Goal: Information Seeking & Learning: Learn about a topic

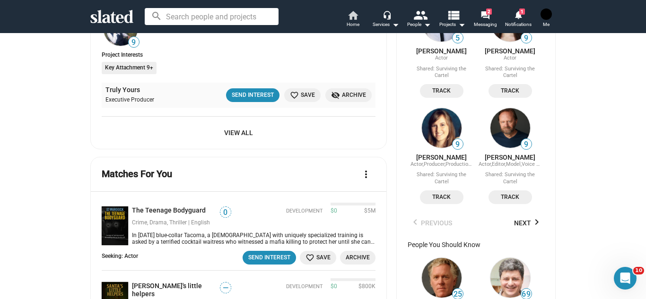
scroll to position [581, 0]
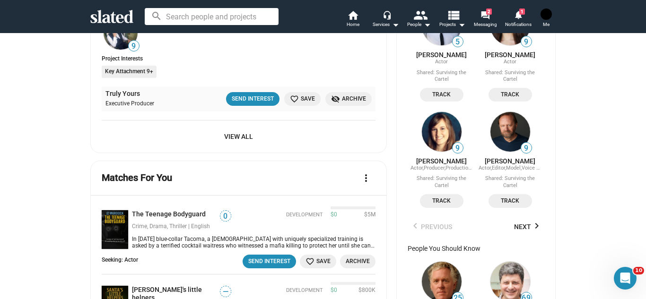
click at [248, 139] on span "View All" at bounding box center [238, 136] width 259 height 17
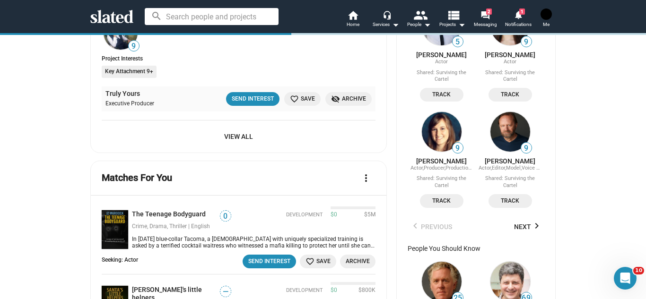
click at [240, 136] on span "View All" at bounding box center [238, 136] width 259 height 17
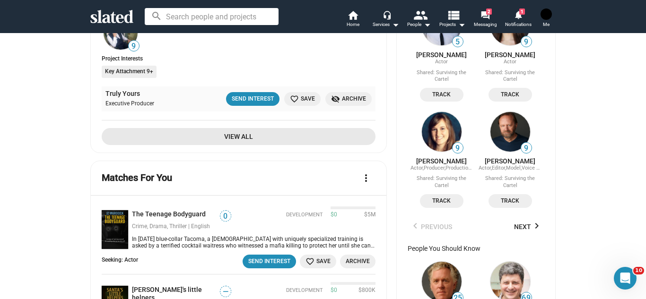
click at [240, 136] on span "View All" at bounding box center [238, 136] width 259 height 17
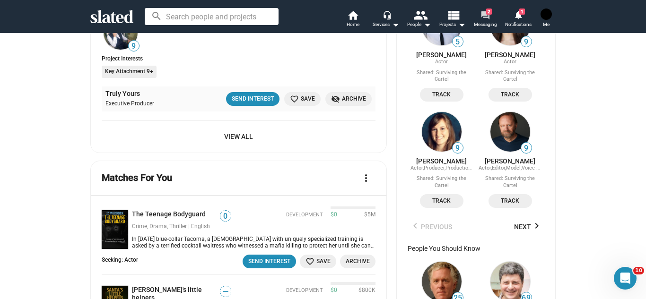
click at [489, 16] on mat-icon "forum" at bounding box center [484, 14] width 9 height 9
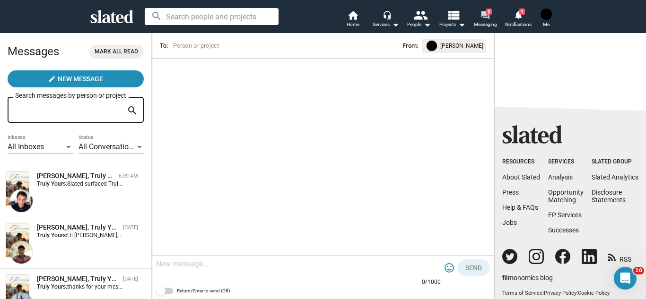
click at [469, 9] on link "forum 2 Messaging" at bounding box center [485, 19] width 33 height 21
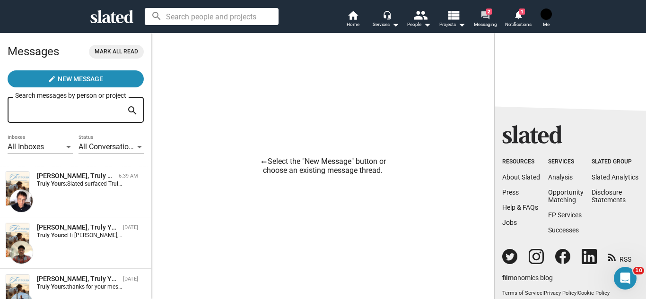
click at [469, 9] on link "forum 2 Messaging" at bounding box center [485, 19] width 33 height 21
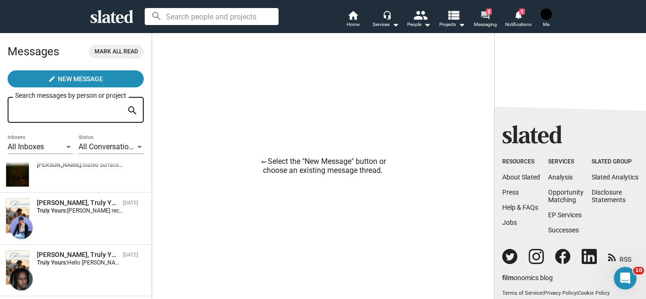
scroll to position [232, 0]
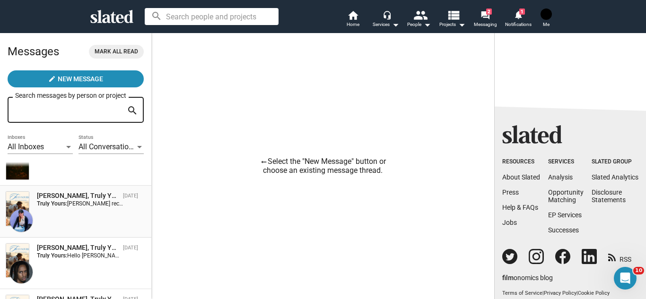
click at [55, 190] on span "Elena Weinberg, Truly Yours Oct 06 Truly Yours: Lania received your response. T…" at bounding box center [75, 212] width 151 height 52
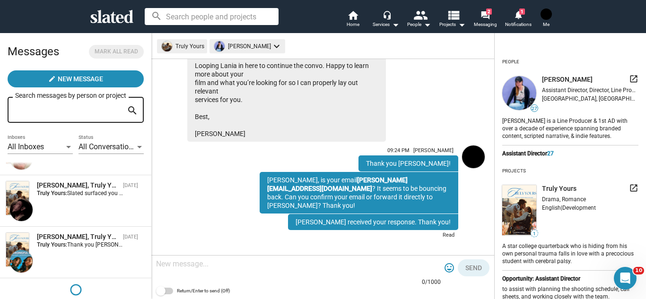
scroll to position [400, 0]
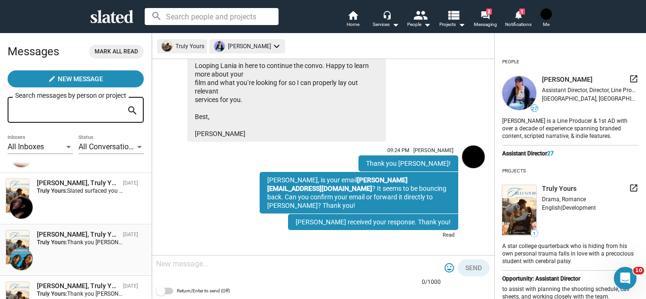
click at [82, 230] on div "[PERSON_NAME], Truly Yours" at bounding box center [78, 234] width 82 height 9
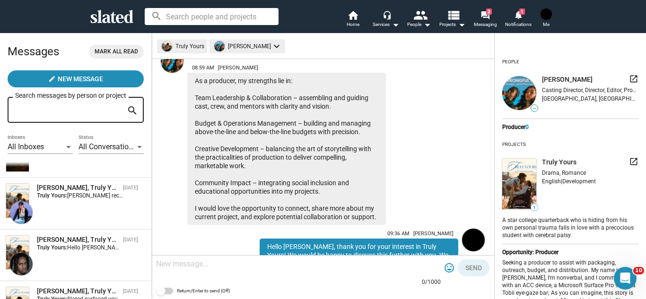
scroll to position [249, 0]
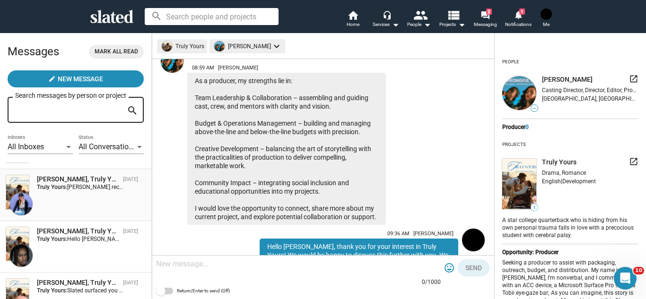
click at [72, 179] on div "[PERSON_NAME], Truly Yours" at bounding box center [78, 179] width 82 height 9
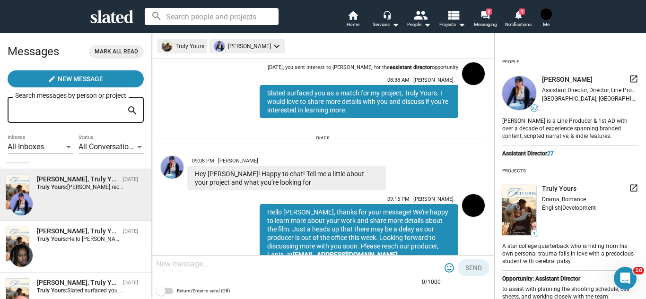
scroll to position [74, 0]
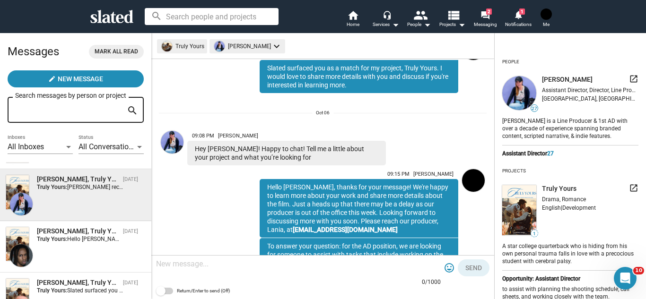
click at [174, 139] on img at bounding box center [172, 142] width 23 height 23
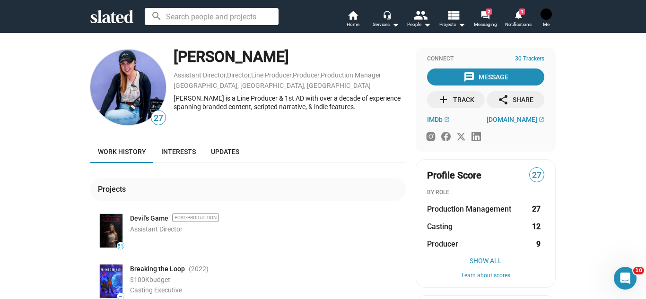
click at [52, 230] on div "27 Elena Weinberg Assistant Director , Director , Line Producer , Producer , Pr…" at bounding box center [323, 285] width 646 height 505
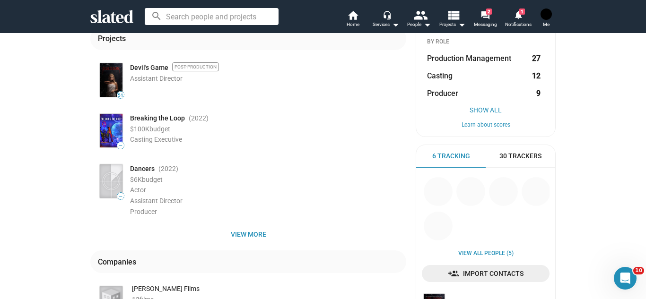
scroll to position [151, 0]
click at [262, 233] on span "View more" at bounding box center [248, 234] width 301 height 17
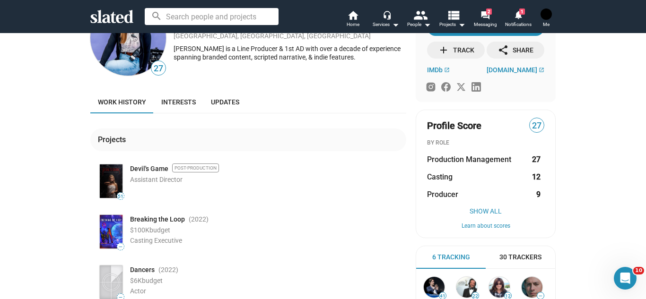
scroll to position [0, 0]
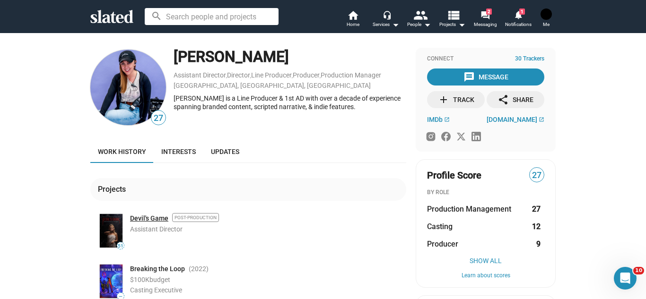
click at [144, 216] on link "Devil's Game" at bounding box center [149, 218] width 38 height 9
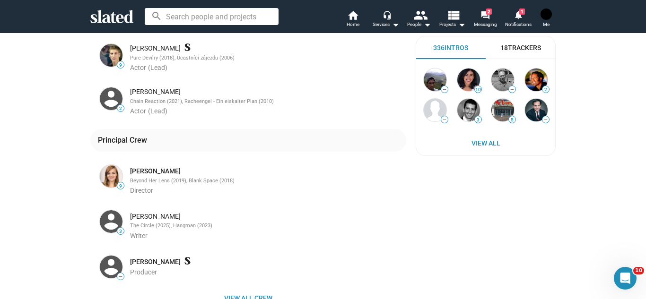
scroll to position [397, 0]
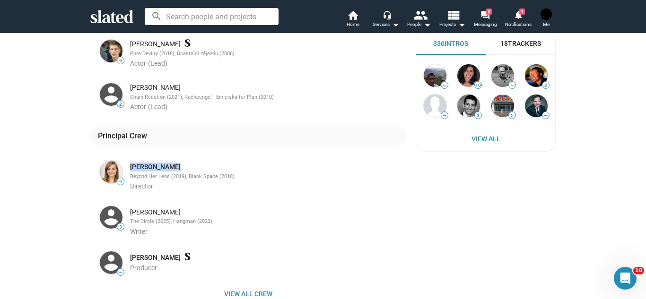
drag, startPoint x: 174, startPoint y: 132, endPoint x: 129, endPoint y: 134, distance: 45.5
click at [129, 159] on div "Tereza Hirsch Beyond Her Lens (2019), Blank Space (2018) Director" at bounding box center [265, 175] width 282 height 32
copy link "Tereza Hirsch"
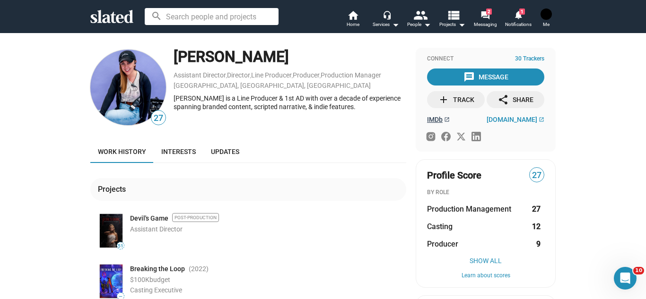
click at [429, 118] on span "IMDb" at bounding box center [435, 120] width 16 height 8
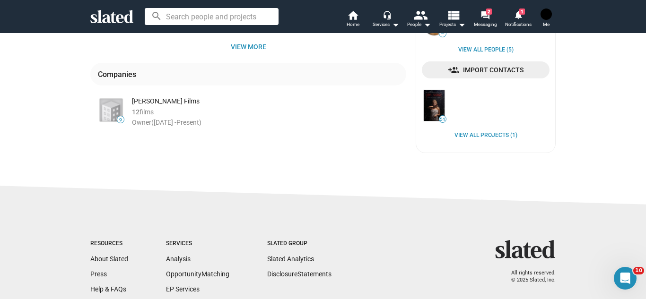
scroll to position [340, 0]
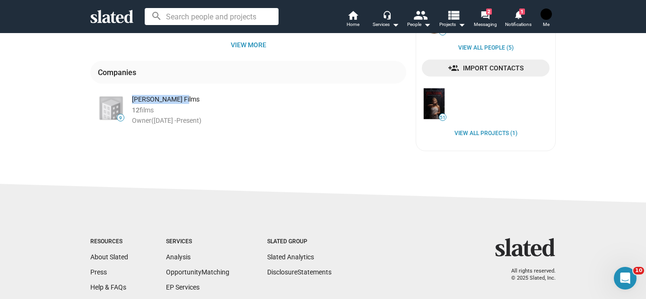
drag, startPoint x: 184, startPoint y: 96, endPoint x: 132, endPoint y: 99, distance: 51.6
click at [132, 99] on div "TurtleDove Films" at bounding box center [269, 99] width 274 height 9
copy div "TurtleDove Films"
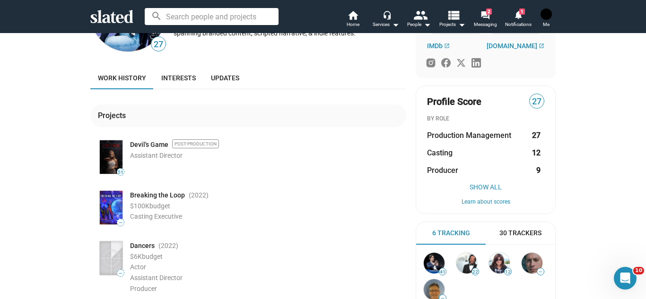
scroll to position [0, 0]
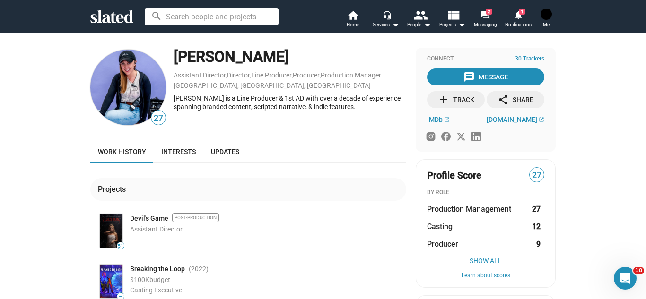
click at [26, 165] on div "27 Elena Weinberg Assistant Director , Director , Line Producer , Producer , Pr…" at bounding box center [323, 277] width 646 height 489
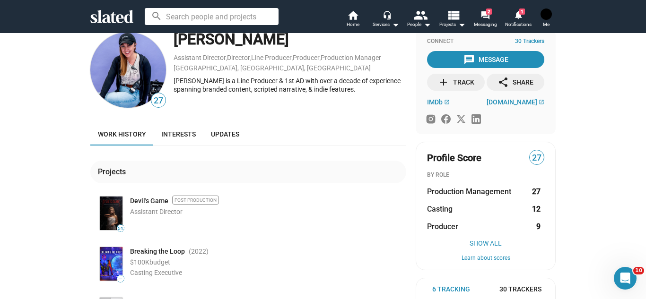
scroll to position [19, 0]
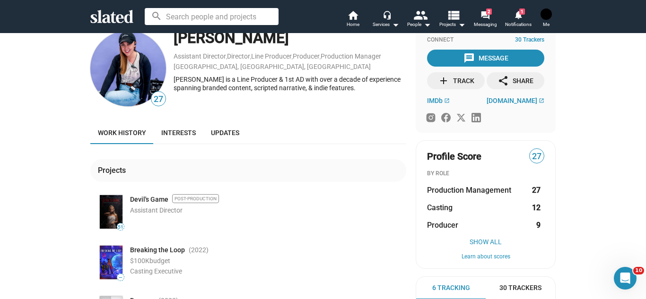
click at [431, 113] on icon at bounding box center [430, 117] width 11 height 11
click at [46, 127] on div "27 Elena Weinberg Assistant Director , Director , Line Producer , Producer , Pr…" at bounding box center [323, 258] width 646 height 489
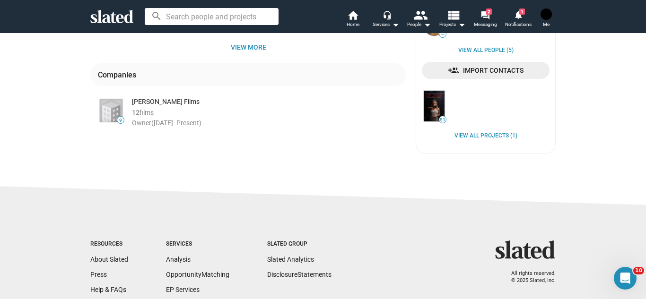
scroll to position [340, 0]
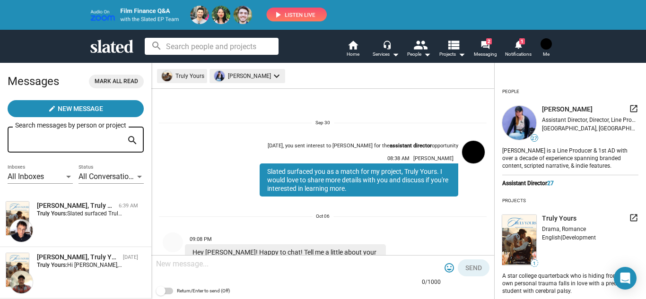
scroll to position [356, 0]
